Goal: Task Accomplishment & Management: Manage account settings

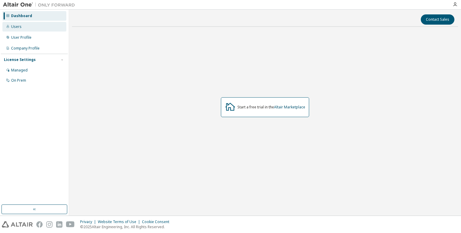
click at [21, 24] on div "Users" at bounding box center [34, 27] width 64 height 10
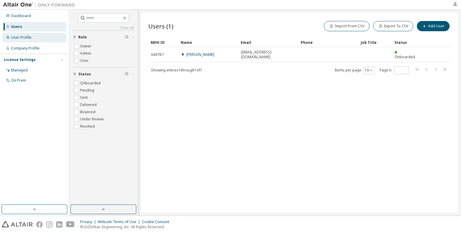
click at [29, 35] on div "User Profile" at bounding box center [21, 37] width 20 height 5
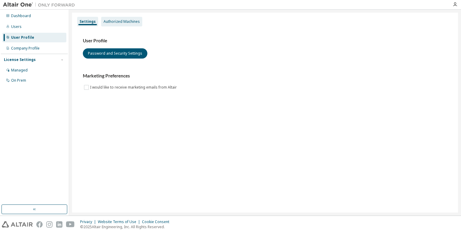
click at [124, 22] on div "Authorized Machines" at bounding box center [122, 21] width 36 height 5
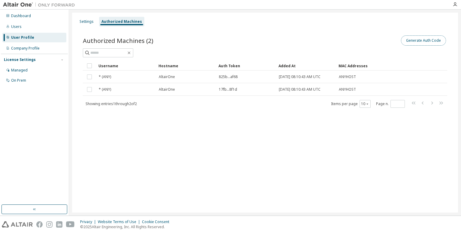
click at [423, 41] on button "Generate Auth Code" at bounding box center [423, 40] width 45 height 10
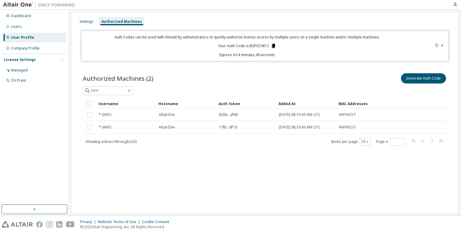
click at [272, 45] on icon at bounding box center [273, 45] width 5 height 5
